Goal: Task Accomplishment & Management: Use online tool/utility

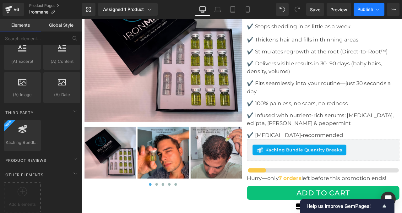
click at [359, 9] on span "Publish" at bounding box center [366, 9] width 16 height 5
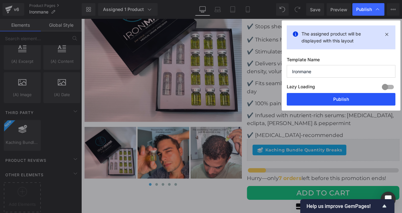
drag, startPoint x: 324, startPoint y: 96, endPoint x: 228, endPoint y: 13, distance: 127.0
click at [324, 96] on button "Publish" at bounding box center [341, 99] width 109 height 13
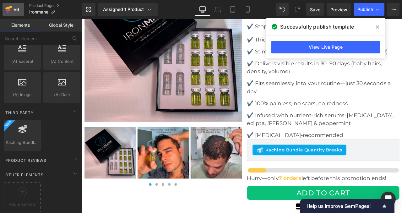
click at [17, 7] on div "v6" at bounding box center [17, 9] width 8 height 8
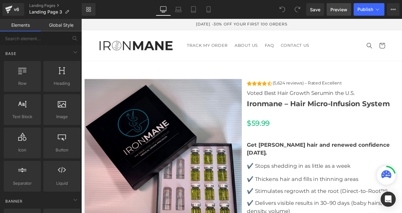
click at [333, 11] on span "Preview" at bounding box center [339, 9] width 17 height 7
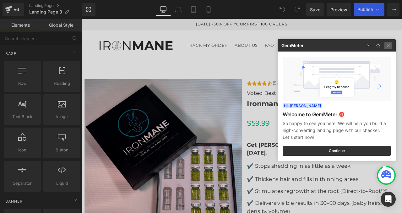
click at [388, 46] on img at bounding box center [389, 46] width 8 height 8
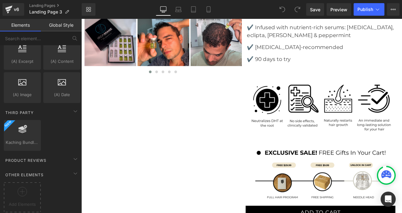
scroll to position [1252, 0]
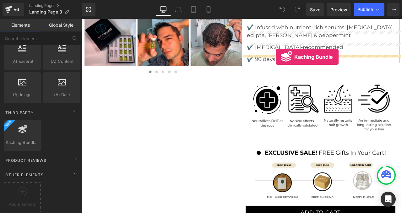
drag, startPoint x: 94, startPoint y: 151, endPoint x: 312, endPoint y: 64, distance: 234.9
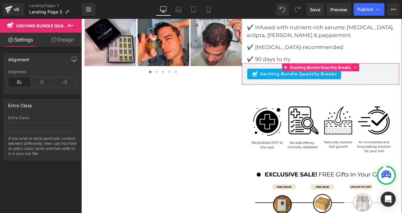
click at [349, 72] on span "Kaching Bundle Quantity Breaks" at bounding box center [364, 76] width 75 height 9
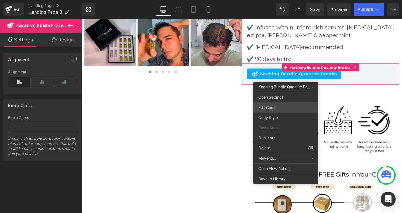
click at [276, 0] on div "Kaching Bundle Quantity Breaks You are previewing how the will restyle your pag…" at bounding box center [201, 0] width 402 height 0
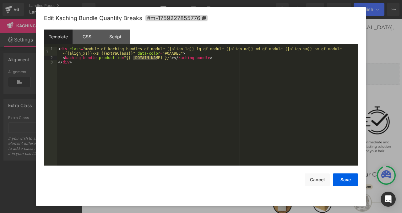
drag, startPoint x: 133, startPoint y: 58, endPoint x: 155, endPoint y: 58, distance: 22.6
click at [155, 58] on div "< div class = "module gf-kaching-bundles gf_module-{{align_lg}}-lg gf_module-{{…" at bounding box center [207, 113] width 301 height 132
click at [342, 180] on button "Save" at bounding box center [345, 179] width 25 height 13
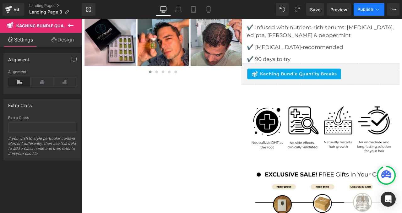
click at [364, 9] on span "Publish" at bounding box center [366, 9] width 16 height 5
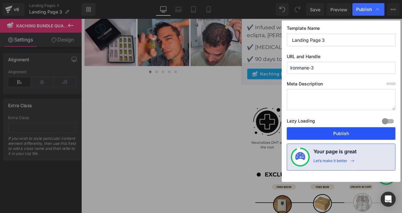
click at [331, 134] on button "Publish" at bounding box center [341, 133] width 109 height 13
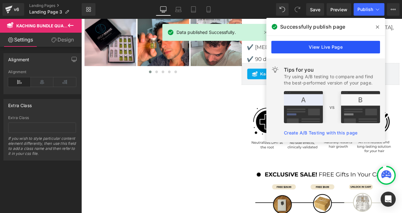
click at [324, 48] on link "View Live Page" at bounding box center [326, 47] width 109 height 13
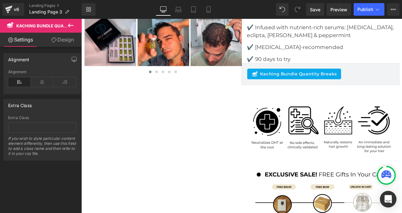
click at [387, 203] on div "Open Intercom Messenger" at bounding box center [388, 199] width 17 height 17
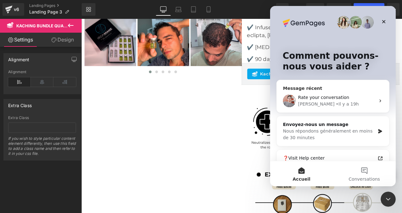
click at [322, 98] on span "Rate your conversation" at bounding box center [323, 97] width 51 height 5
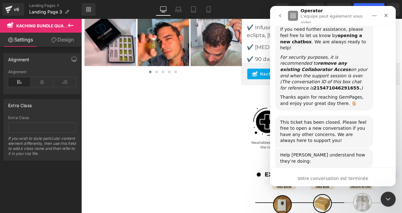
scroll to position [633, 0]
click at [304, 175] on div "Votre conversation est terminée" at bounding box center [333, 177] width 126 height 19
click at [295, 176] on div "Votre conversation est terminée" at bounding box center [333, 178] width 126 height 7
click at [322, 176] on div "Votre conversation est terminée" at bounding box center [333, 178] width 126 height 7
click at [320, 177] on div "Votre conversation est terminée" at bounding box center [333, 178] width 126 height 7
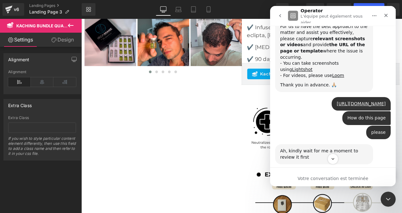
scroll to position [223, 0]
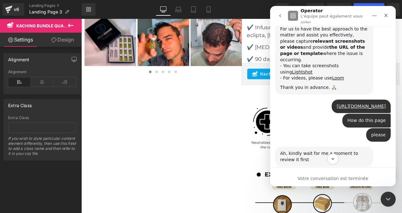
click at [283, 15] on icon "go back" at bounding box center [280, 15] width 5 height 5
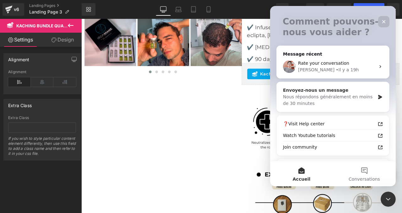
scroll to position [52, 0]
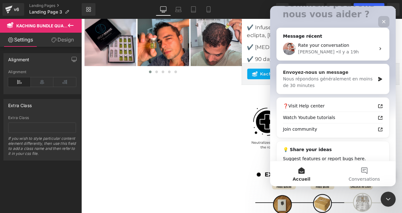
click at [327, 82] on div "Nous répondons généralement en moins de 30 minutes" at bounding box center [329, 82] width 92 height 13
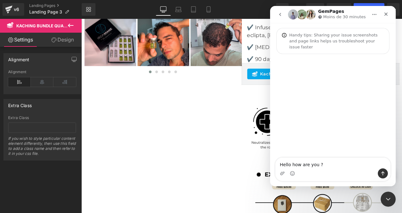
type textarea "Hello how are you ?"
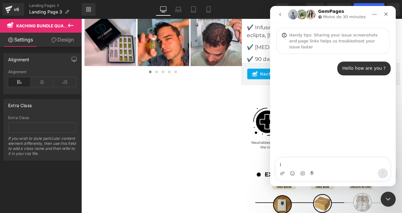
type textarea "i"
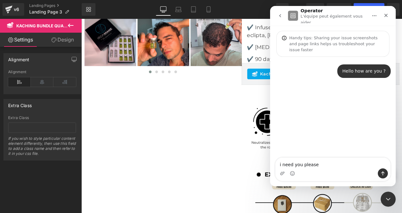
type textarea "i need you please"
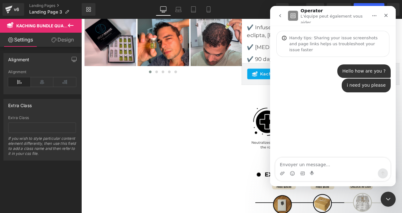
click at [192, 122] on div at bounding box center [201, 97] width 402 height 194
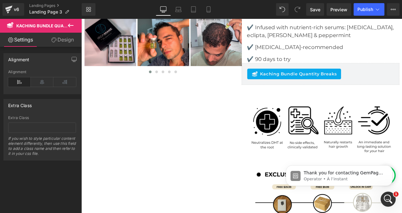
scroll to position [0, 0]
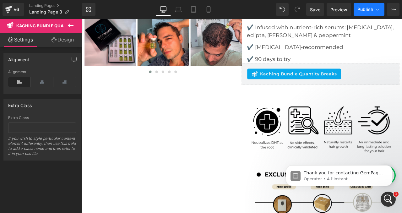
click at [366, 9] on span "Publish" at bounding box center [366, 9] width 16 height 5
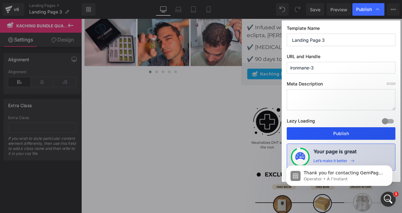
click at [335, 135] on button "Publish" at bounding box center [341, 133] width 109 height 13
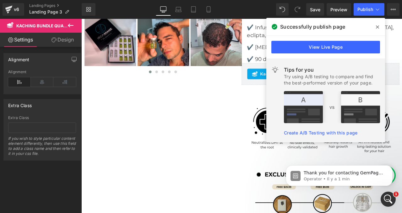
click at [378, 28] on icon at bounding box center [377, 27] width 3 height 5
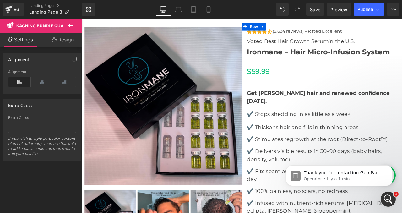
scroll to position [35, 0]
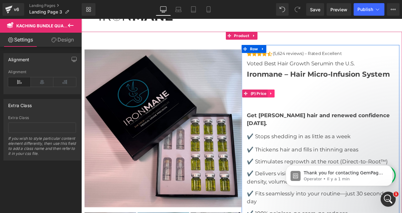
click at [307, 108] on icon at bounding box center [305, 107] width 1 height 3
click at [311, 107] on icon at bounding box center [310, 107] width 4 height 5
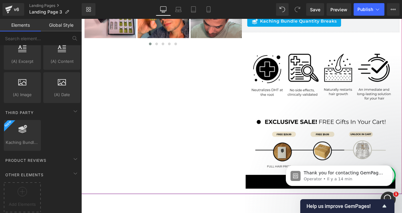
scroll to position [303, 0]
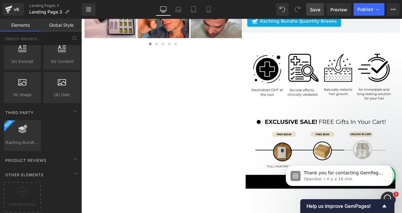
click at [313, 9] on span "Save" at bounding box center [315, 9] width 10 height 7
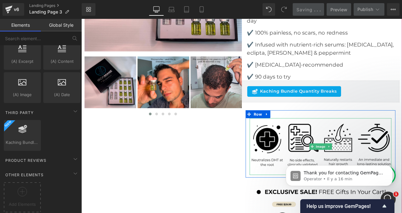
scroll to position [213, 0]
